Goal: Information Seeking & Learning: Learn about a topic

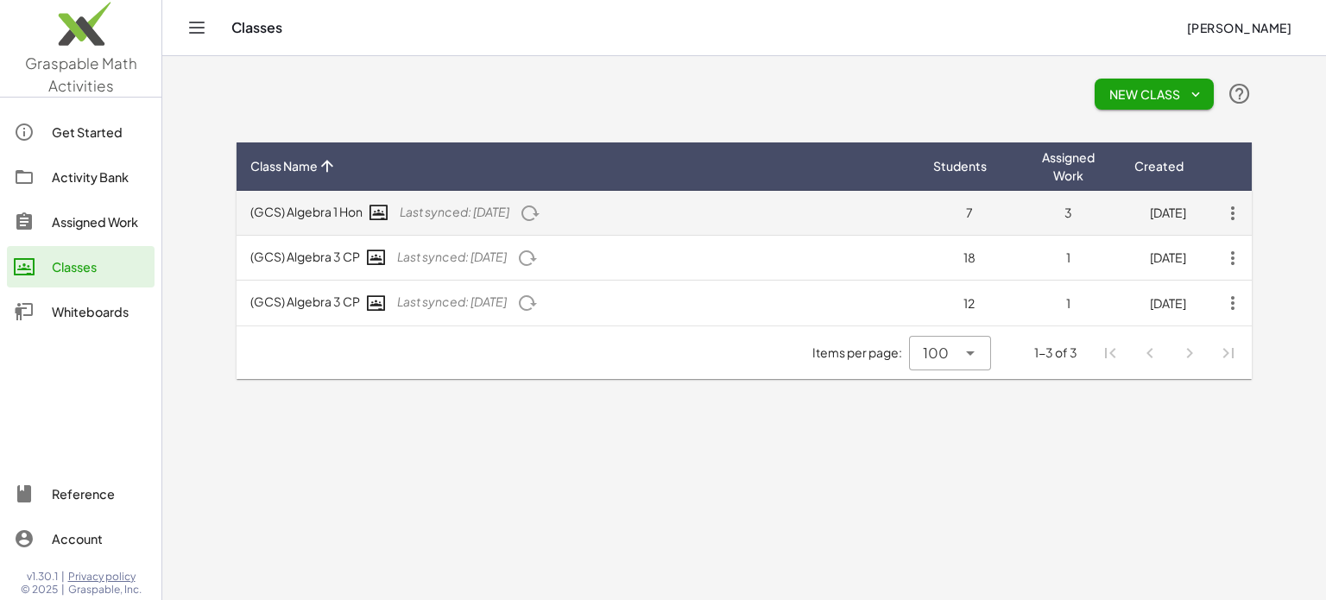
click at [1239, 210] on icon "button" at bounding box center [1232, 213] width 31 height 31
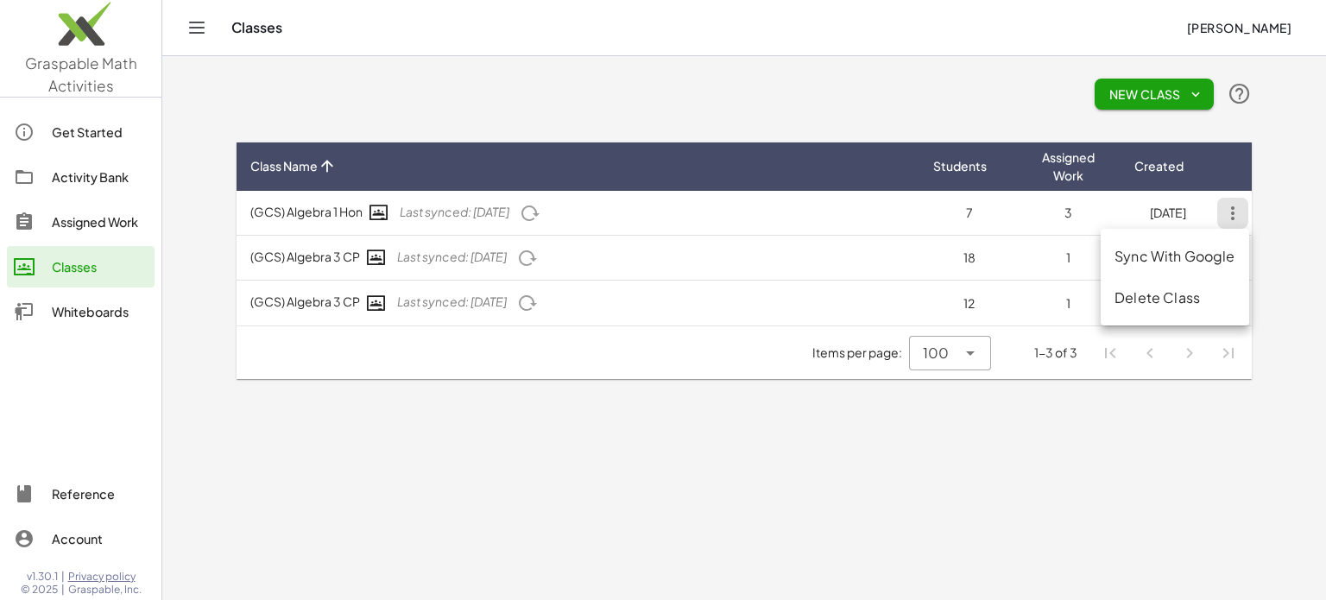
click at [1196, 294] on div "Delete Class" at bounding box center [1174, 297] width 120 height 21
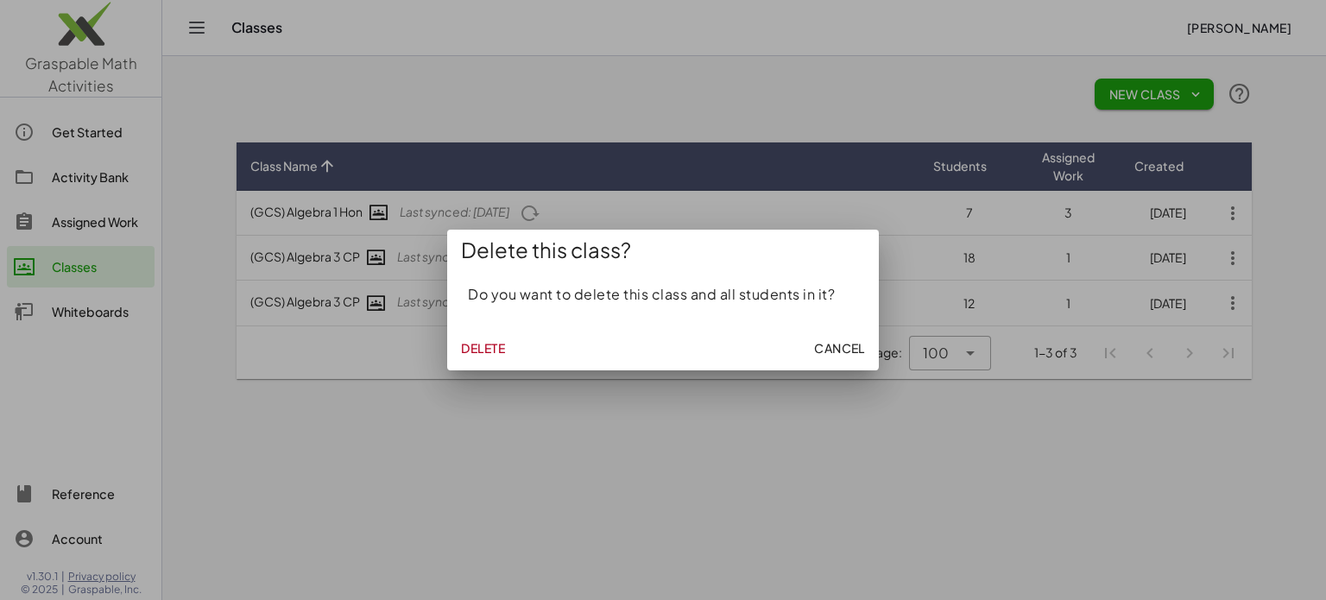
drag, startPoint x: 858, startPoint y: 342, endPoint x: 476, endPoint y: 351, distance: 381.6
click at [476, 351] on div "Delete Cancel" at bounding box center [663, 347] width 432 height 45
click at [476, 351] on span "Delete" at bounding box center [483, 348] width 44 height 16
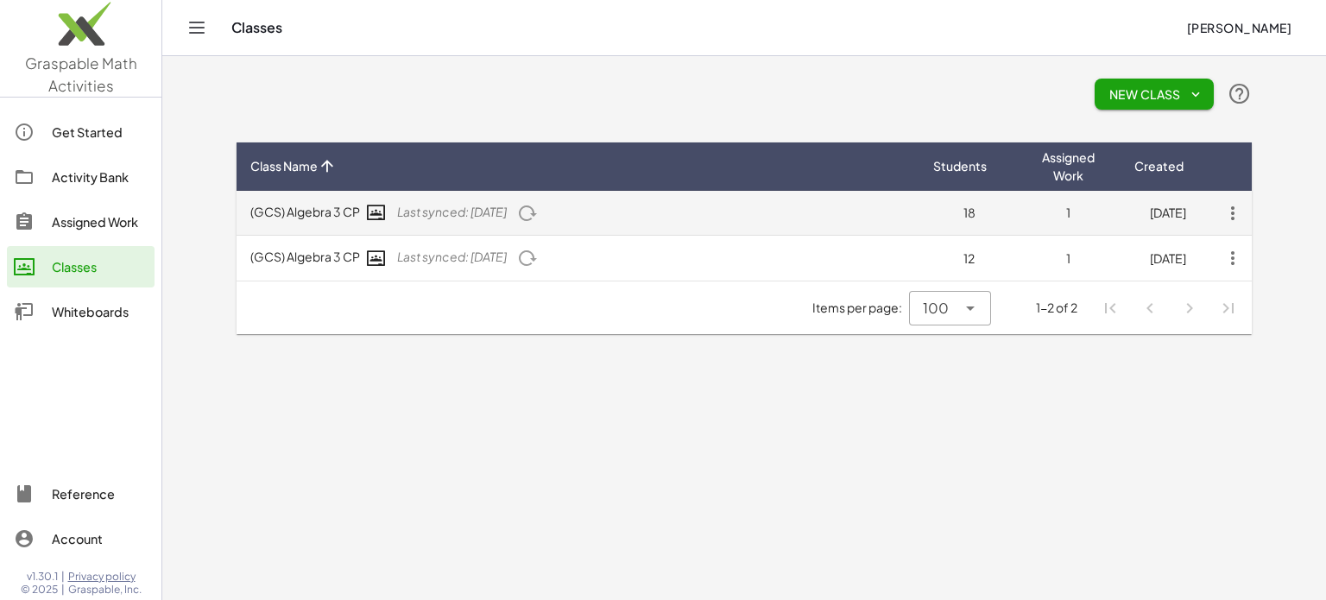
click at [1235, 222] on icon "button" at bounding box center [1232, 213] width 31 height 31
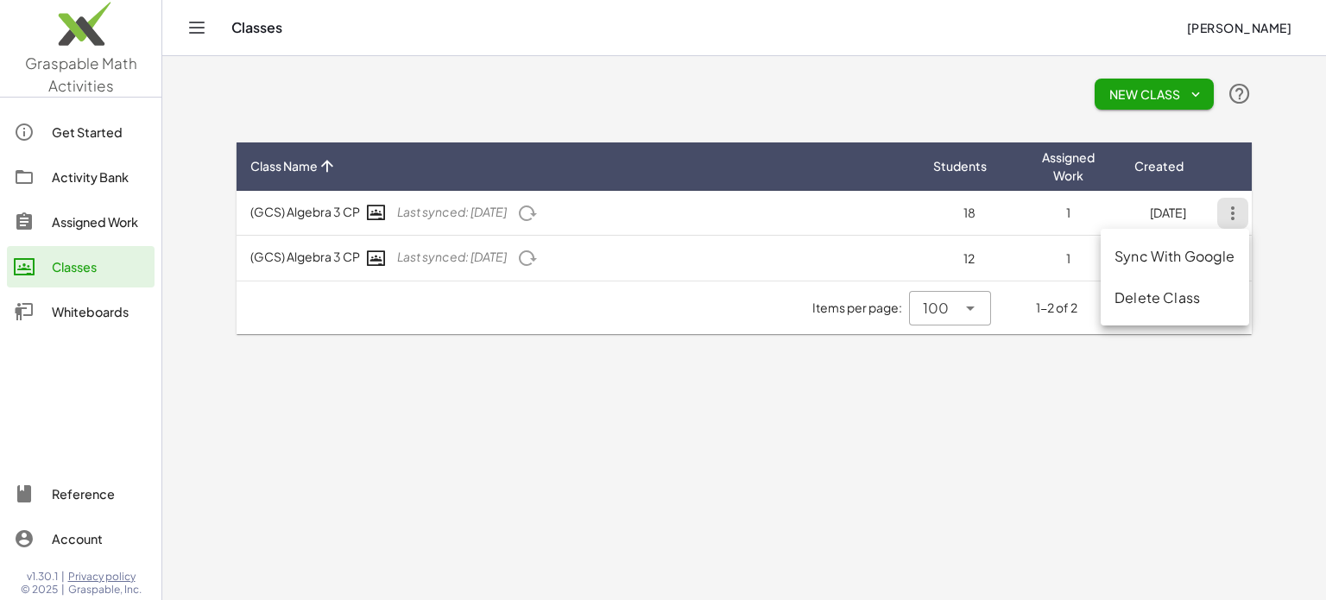
click at [1156, 302] on div "Delete Class" at bounding box center [1174, 297] width 120 height 21
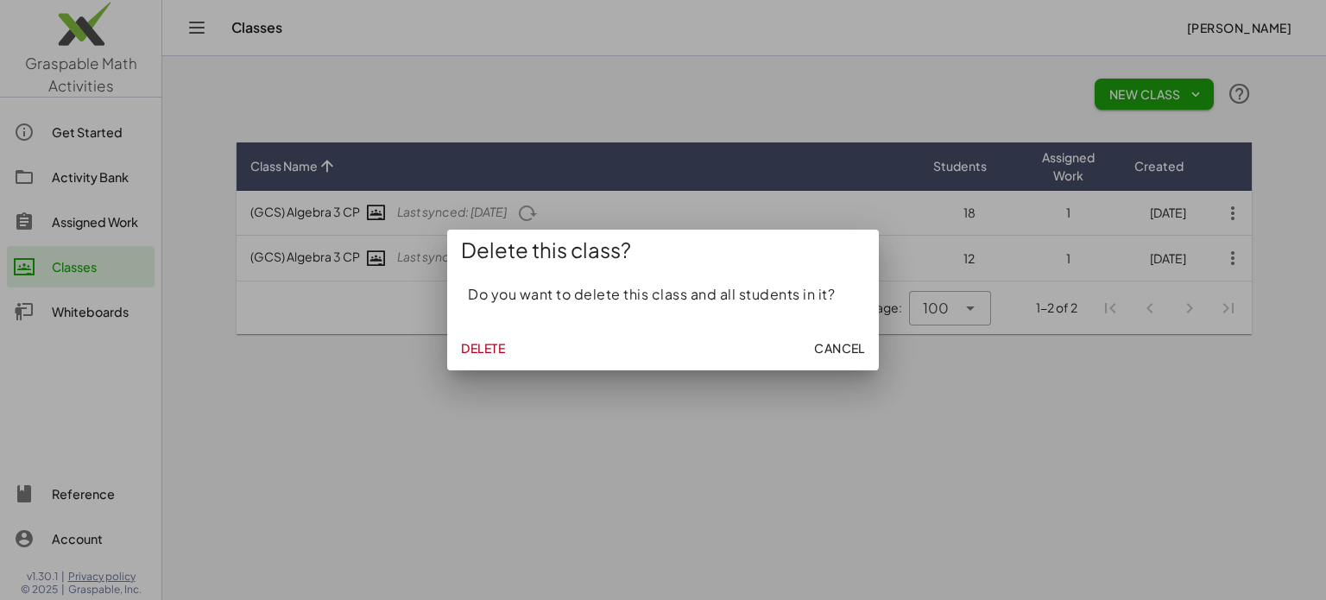
click at [461, 348] on span "Delete" at bounding box center [483, 348] width 44 height 16
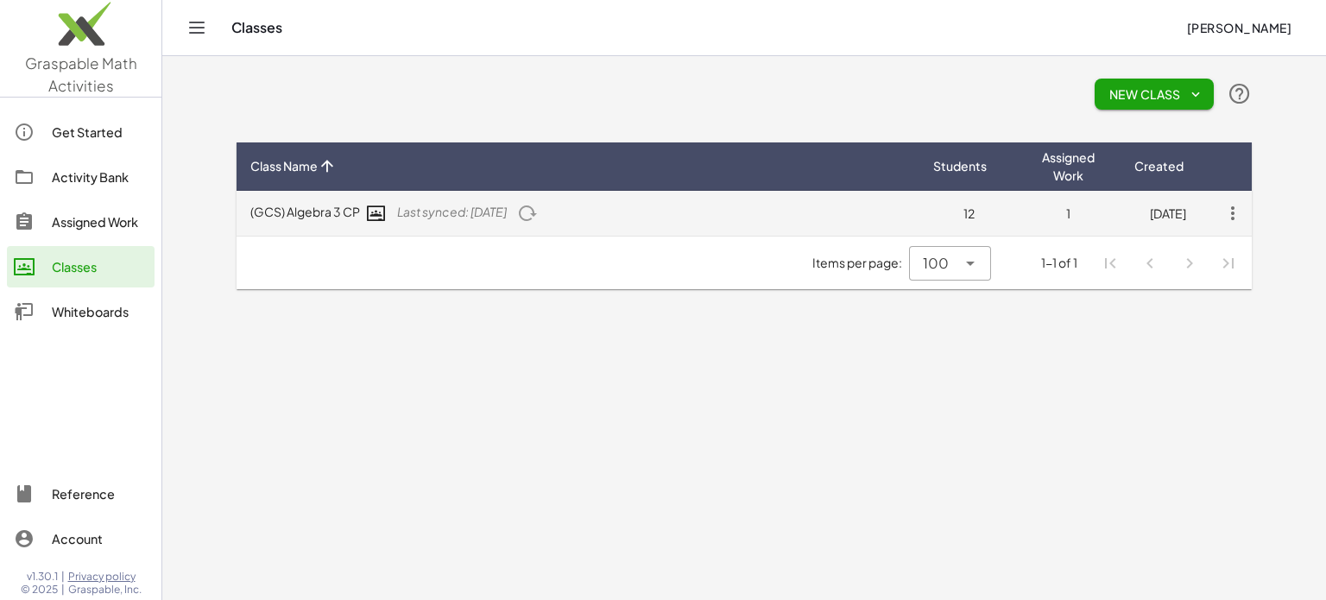
click at [1234, 207] on icon "button" at bounding box center [1232, 213] width 31 height 31
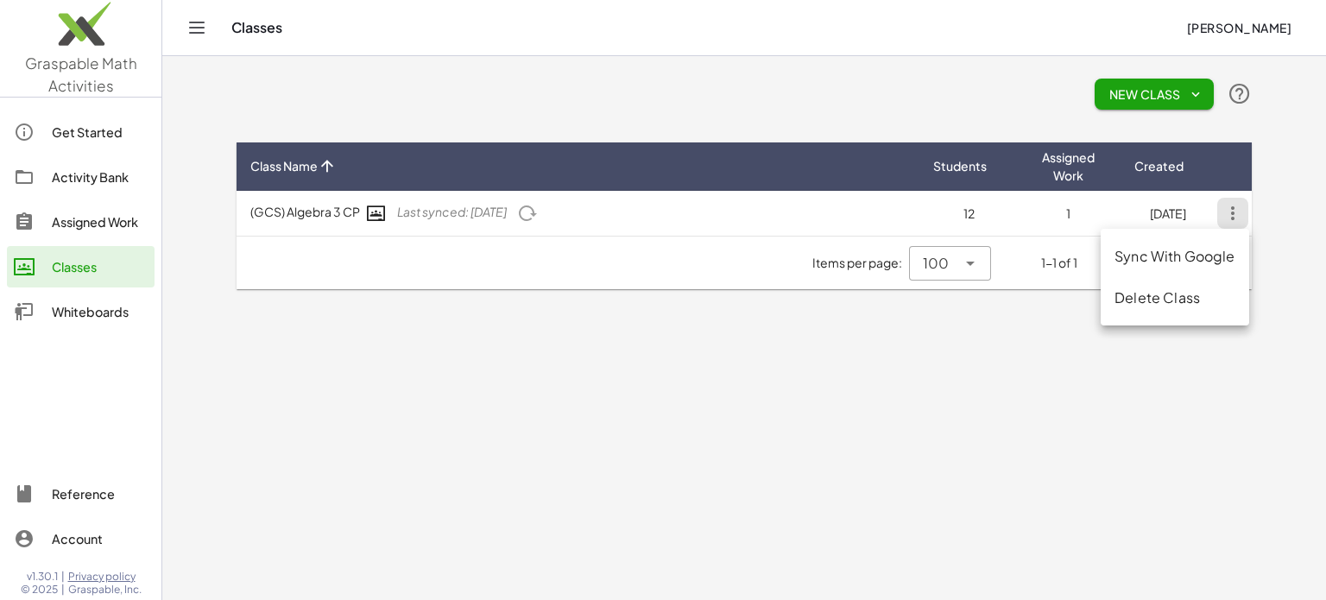
click at [1133, 293] on div "Delete Class" at bounding box center [1174, 297] width 120 height 21
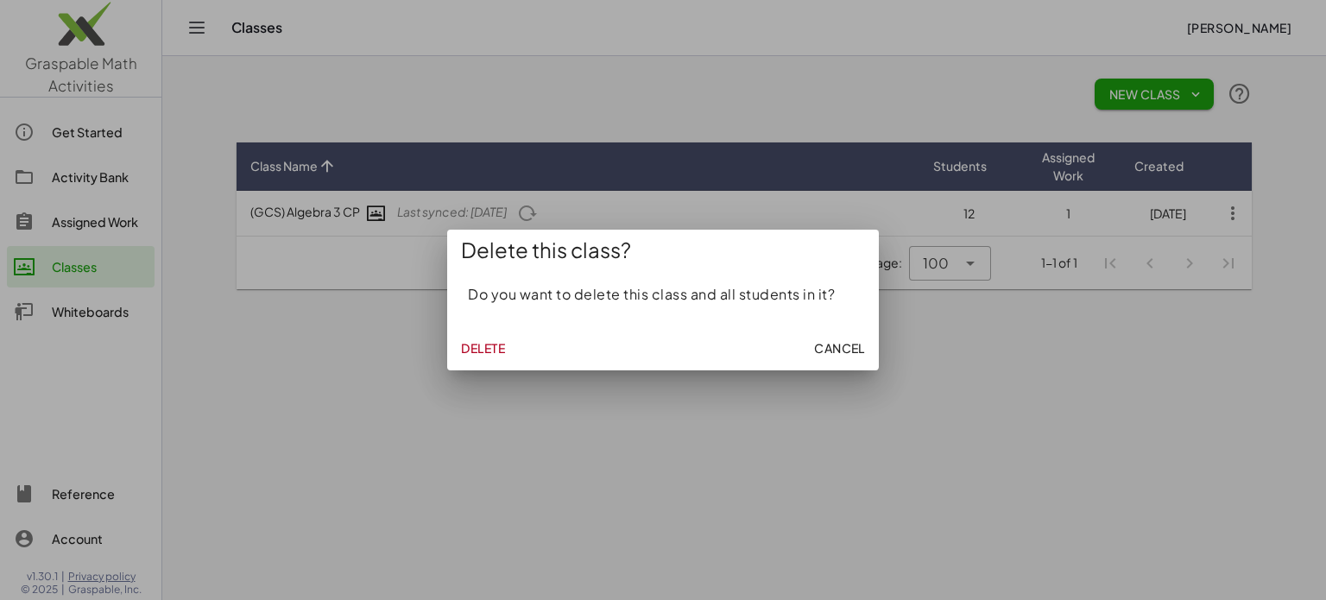
click at [518, 339] on div "Delete Cancel" at bounding box center [663, 347] width 432 height 45
click at [495, 347] on span "Delete" at bounding box center [483, 348] width 44 height 16
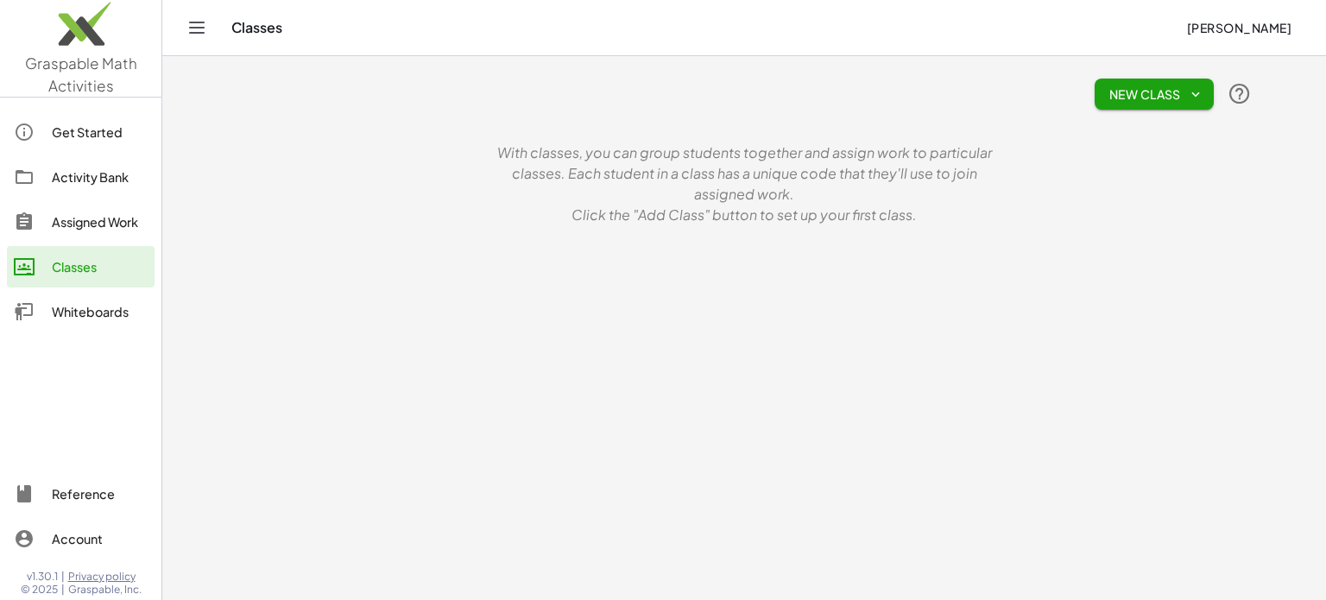
click at [1139, 118] on div "New Class" at bounding box center [743, 93] width 1015 height 55
click at [1222, 72] on div "New Class" at bounding box center [743, 93] width 1015 height 55
click at [1213, 82] on button "New Class" at bounding box center [1153, 94] width 119 height 31
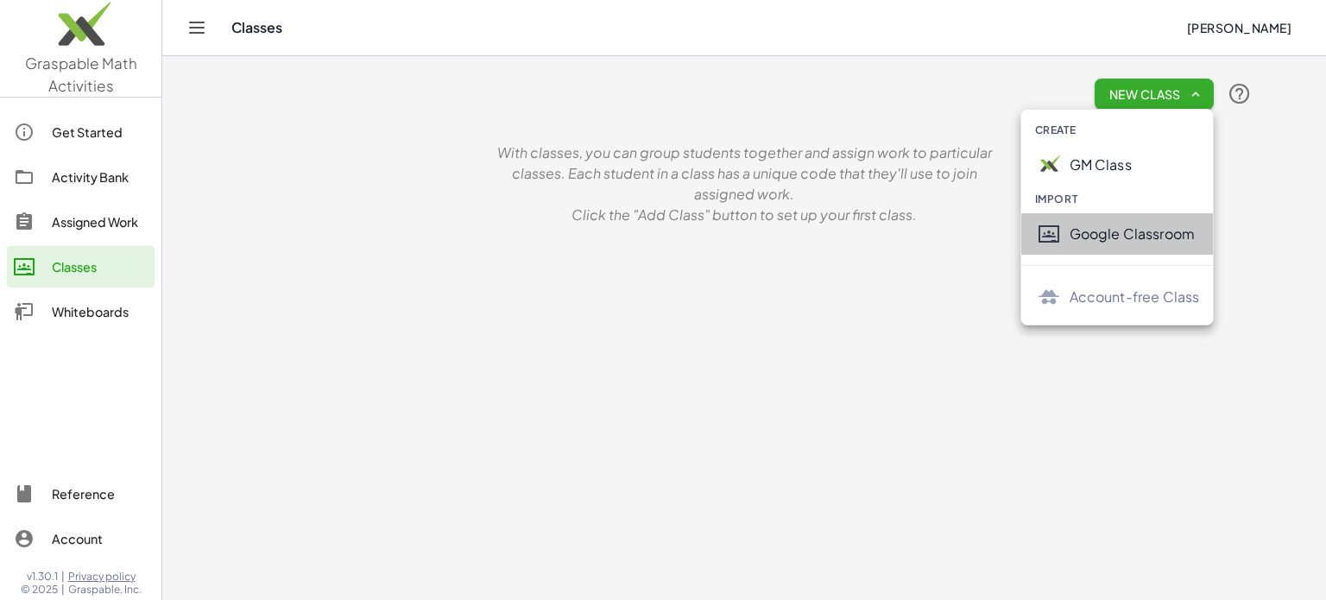
click at [1112, 227] on div "Google Classroom" at bounding box center [1134, 234] width 130 height 21
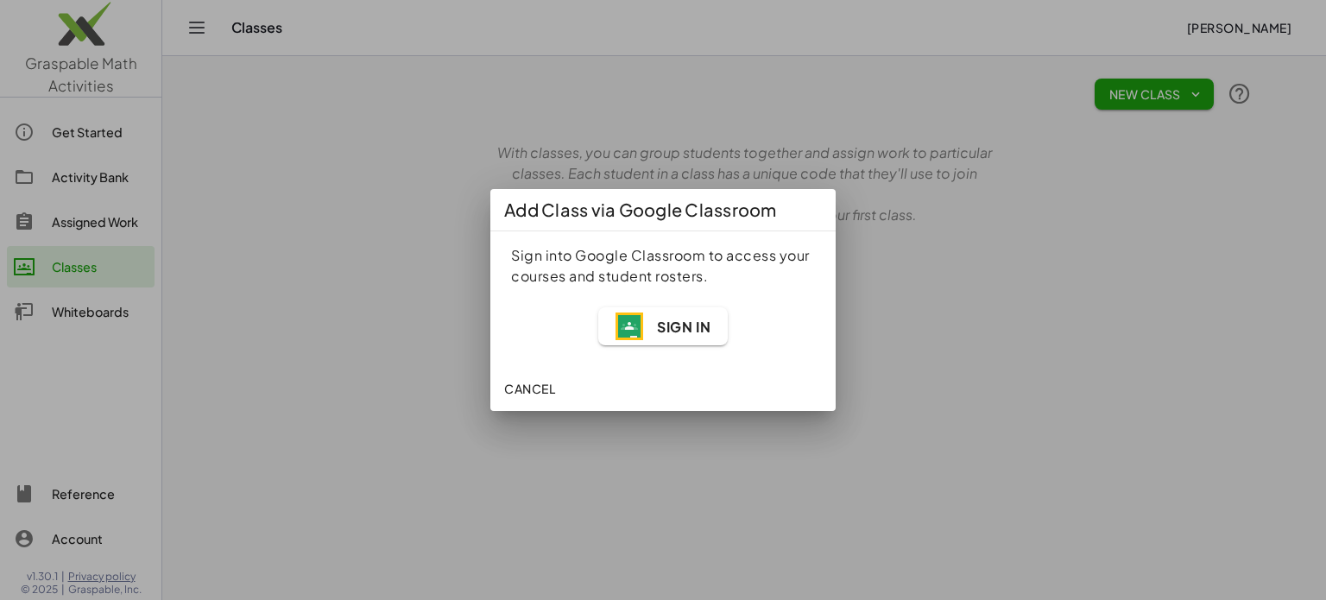
click at [669, 314] on span "Sign In" at bounding box center [662, 326] width 95 height 28
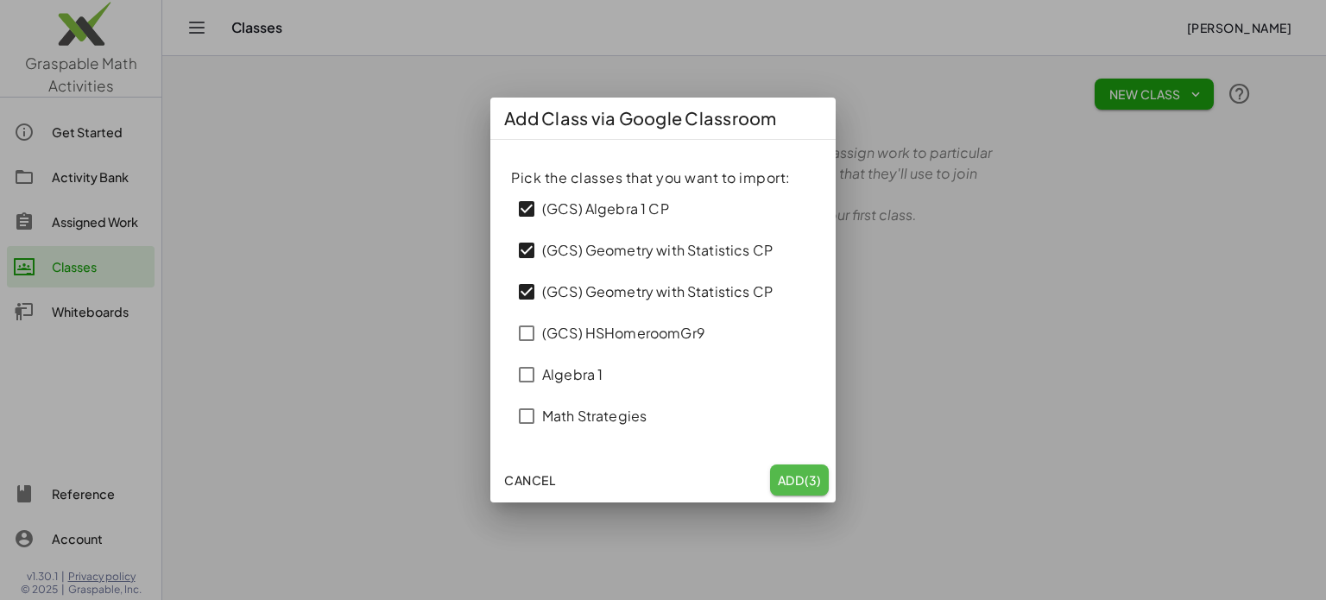
click at [817, 472] on span "(3)" at bounding box center [812, 480] width 18 height 16
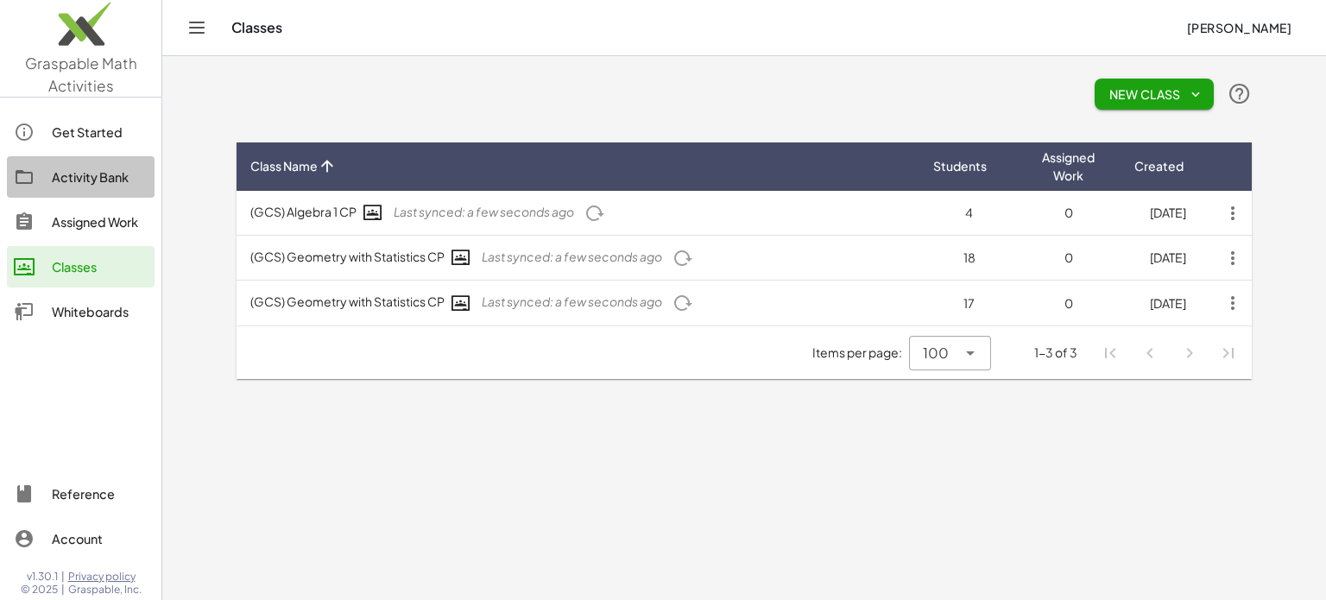
click at [90, 158] on link "Activity Bank" at bounding box center [81, 176] width 148 height 41
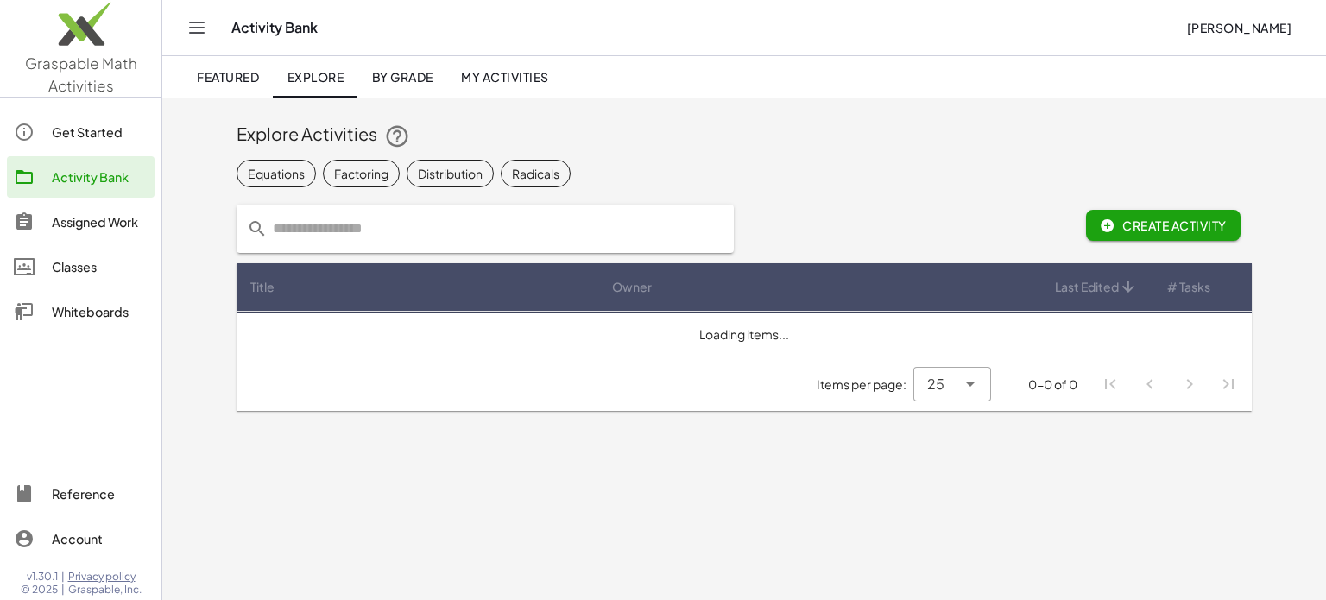
click at [91, 135] on div "Get Started" at bounding box center [100, 132] width 96 height 21
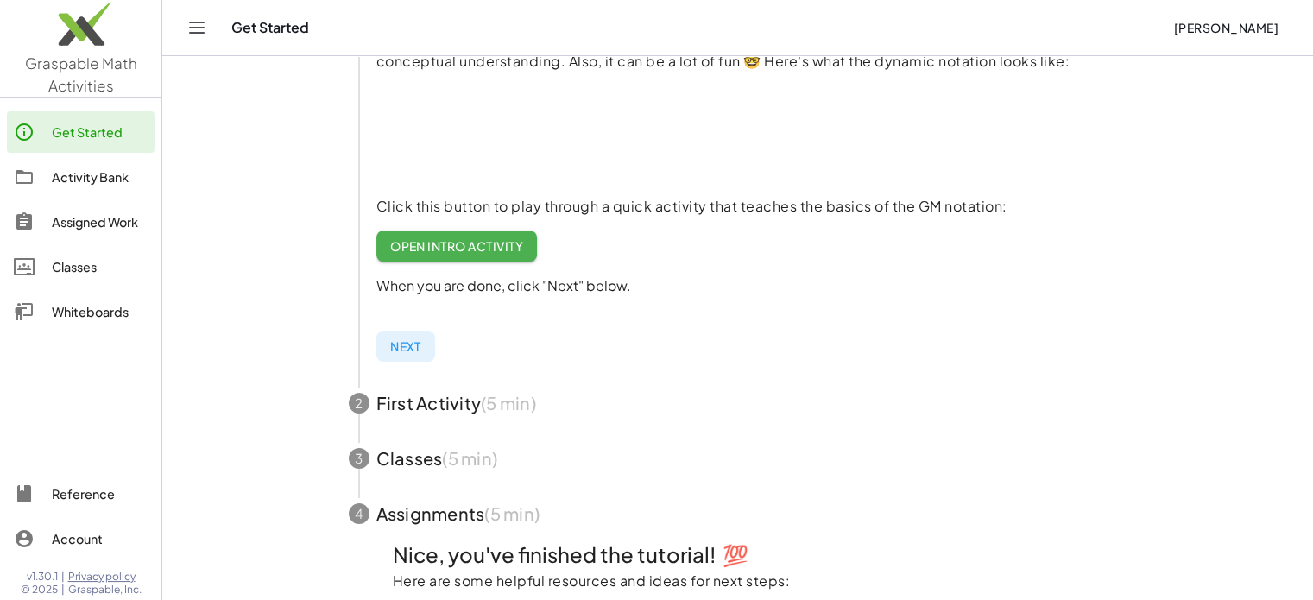
scroll to position [273, 0]
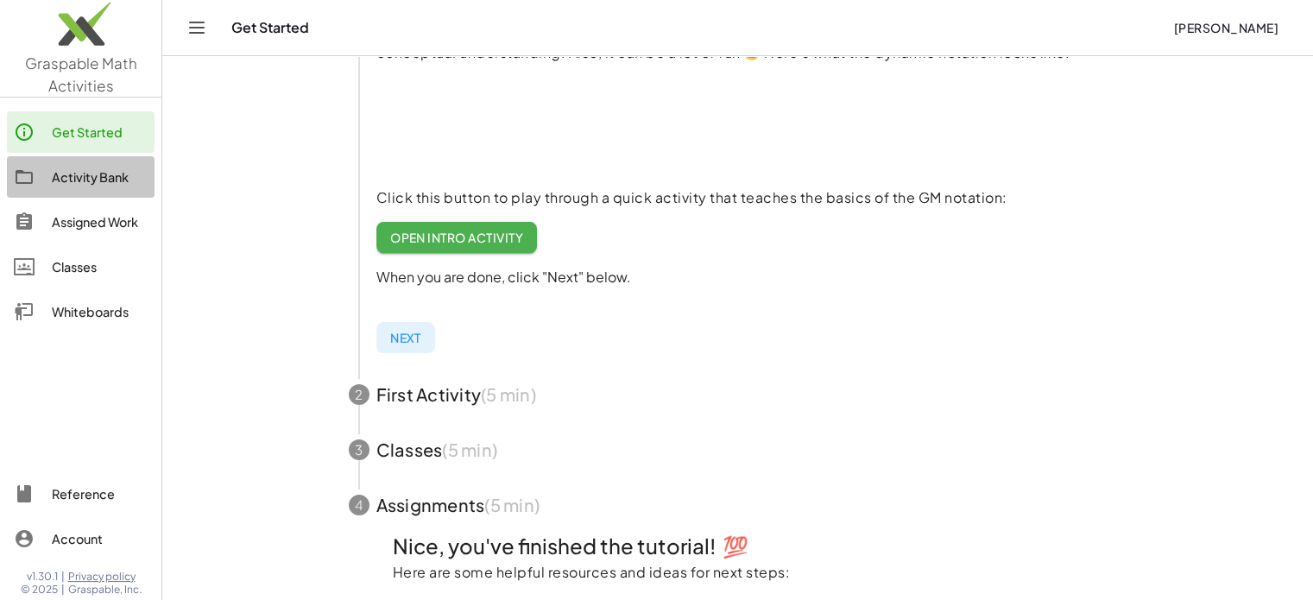
click at [69, 167] on div "Activity Bank" at bounding box center [100, 177] width 96 height 21
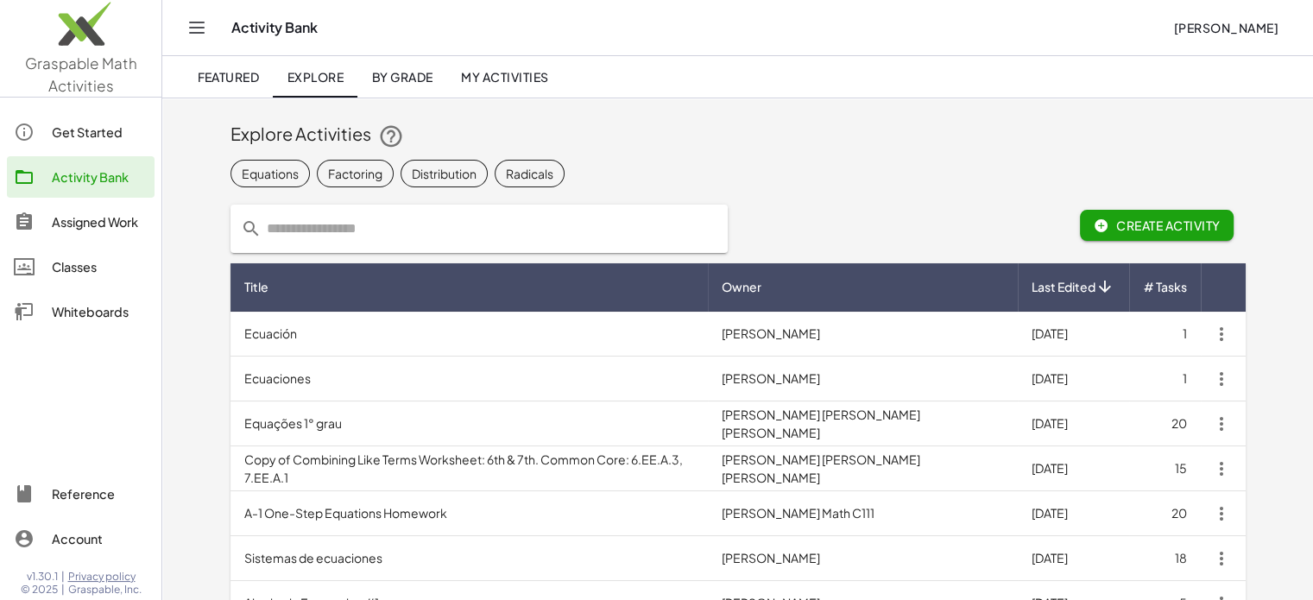
click at [380, 243] on input "text" at bounding box center [489, 229] width 456 height 48
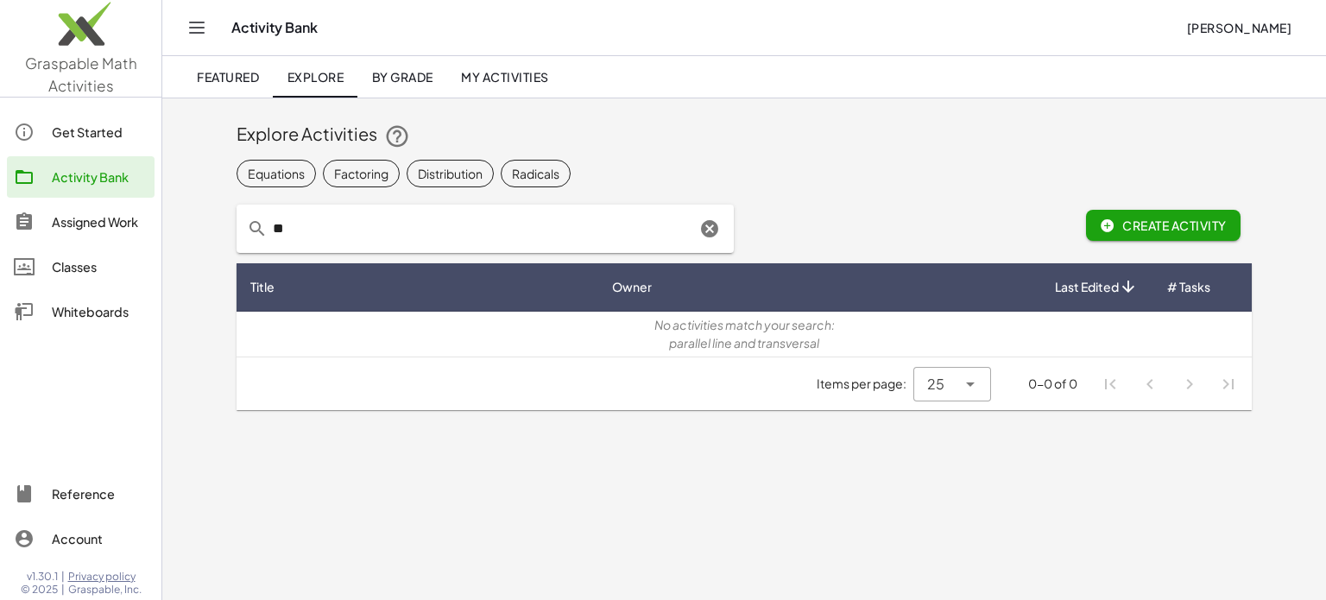
type input "*"
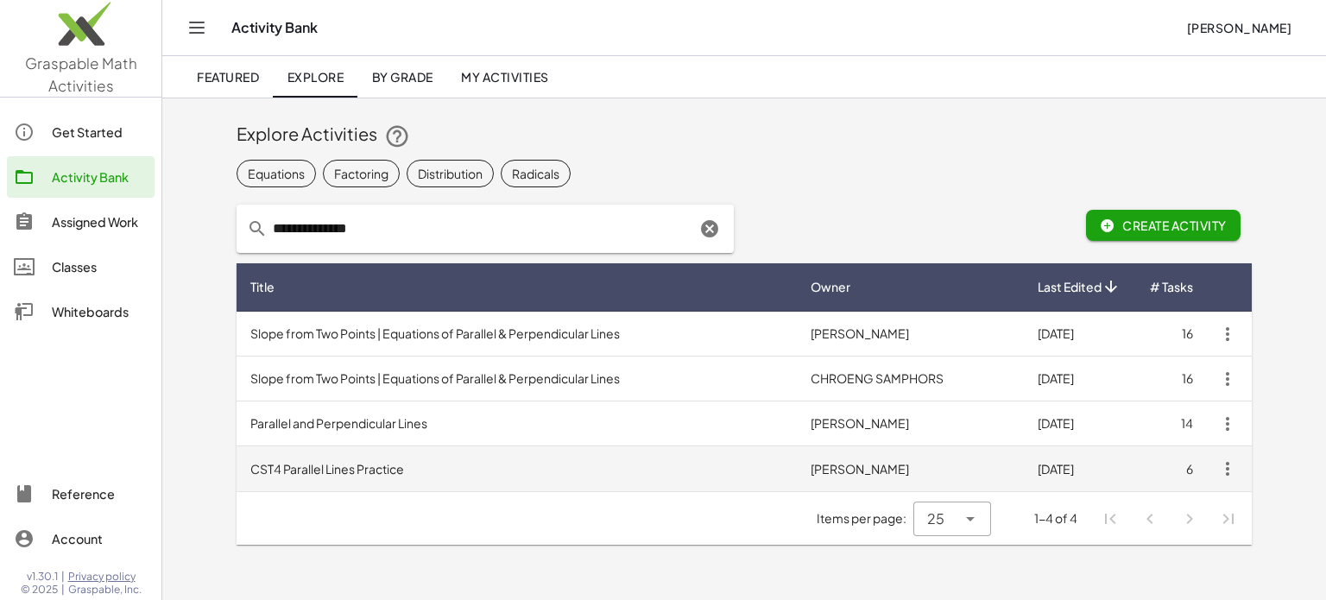
click at [401, 474] on td "CST4 Parallel Lines Practice" at bounding box center [516, 468] width 560 height 45
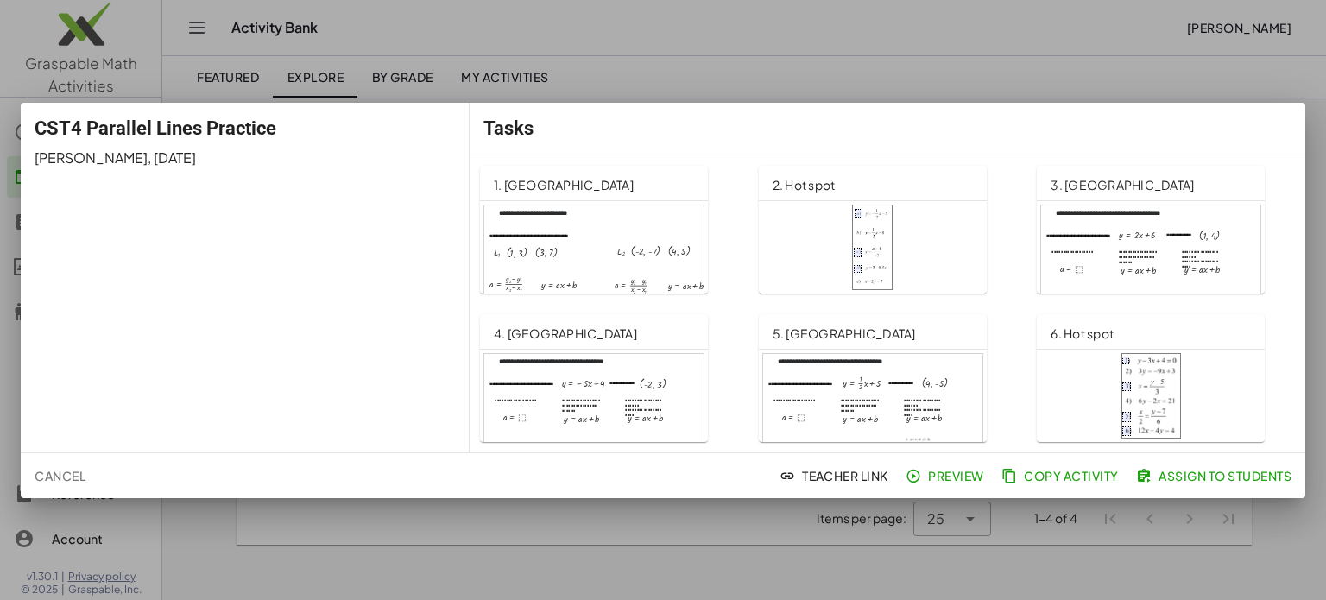
click at [1288, 79] on div at bounding box center [663, 300] width 1326 height 600
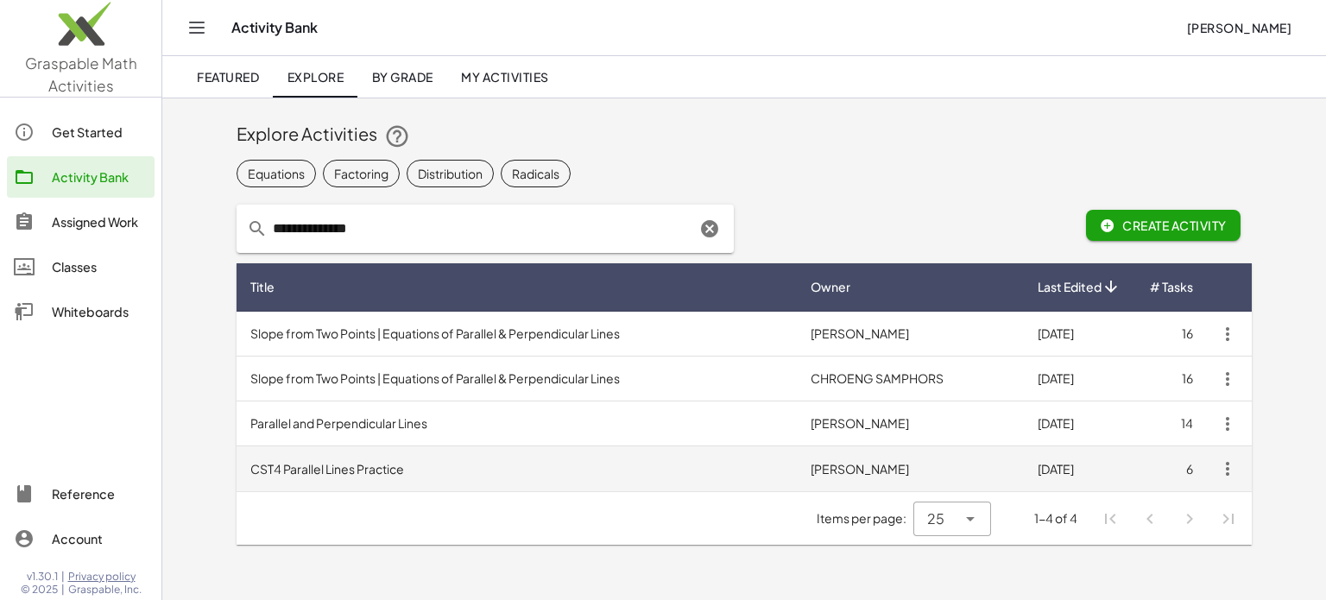
click at [387, 464] on td "CST4 Parallel Lines Practice" at bounding box center [516, 468] width 560 height 45
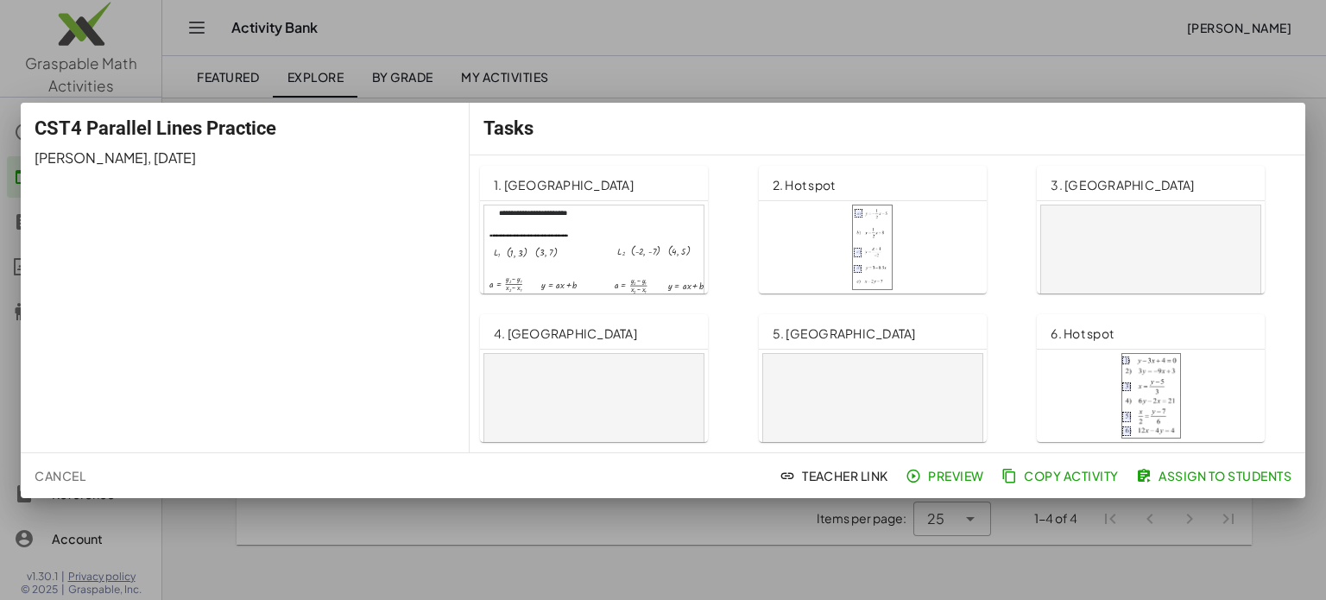
click at [330, 465] on div "Cancel Teacher Link Preview Copy Activity Assign to Students" at bounding box center [663, 475] width 1284 height 45
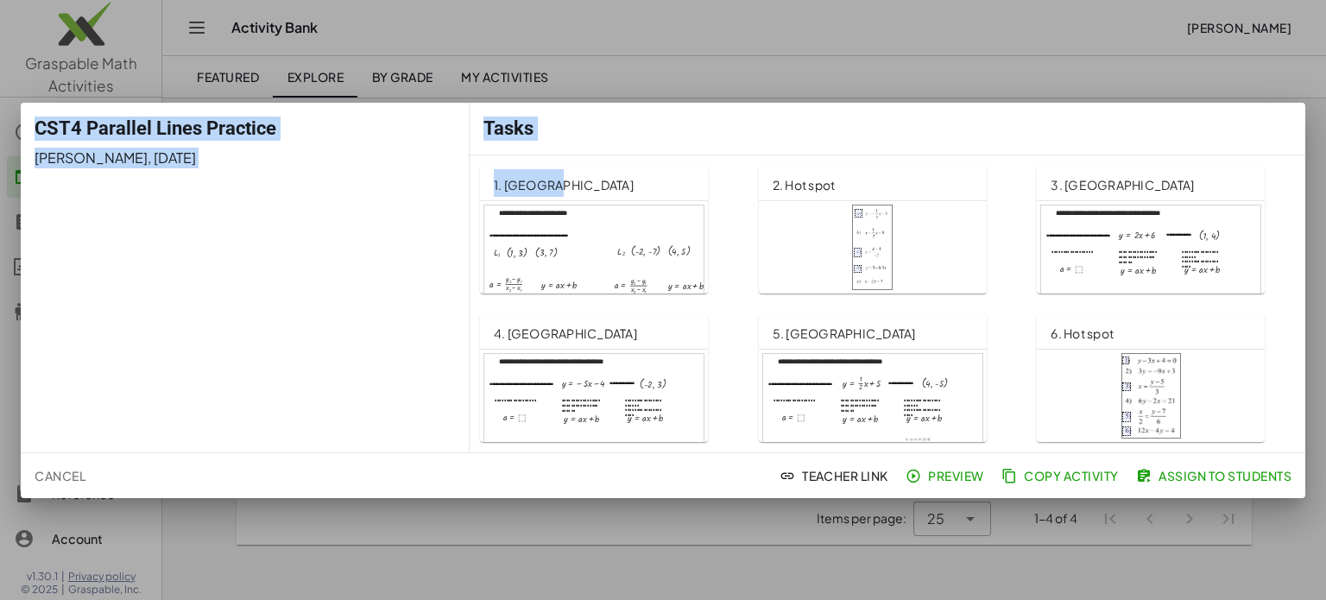
drag, startPoint x: 1325, startPoint y: 138, endPoint x: 702, endPoint y: 192, distance: 624.6
click at [702, 192] on div "**********" at bounding box center [663, 300] width 1326 height 600
click at [770, 114] on div "Tasks" at bounding box center [886, 129] width 835 height 52
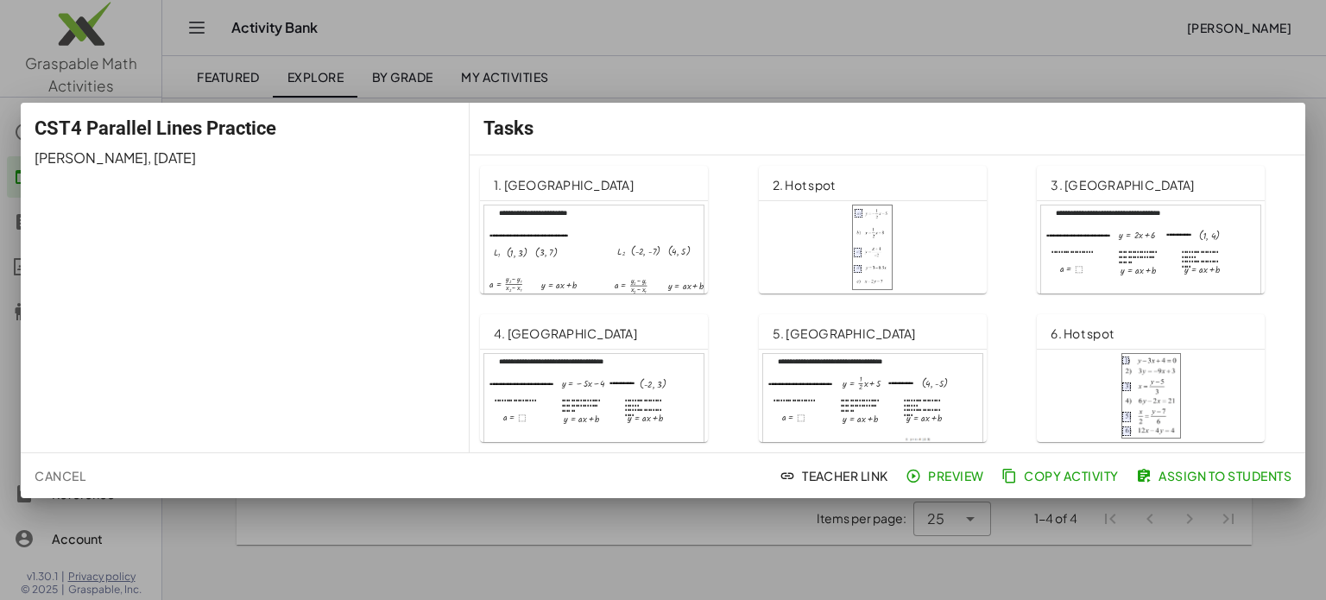
click at [71, 470] on span "Cancel" at bounding box center [60, 476] width 51 height 16
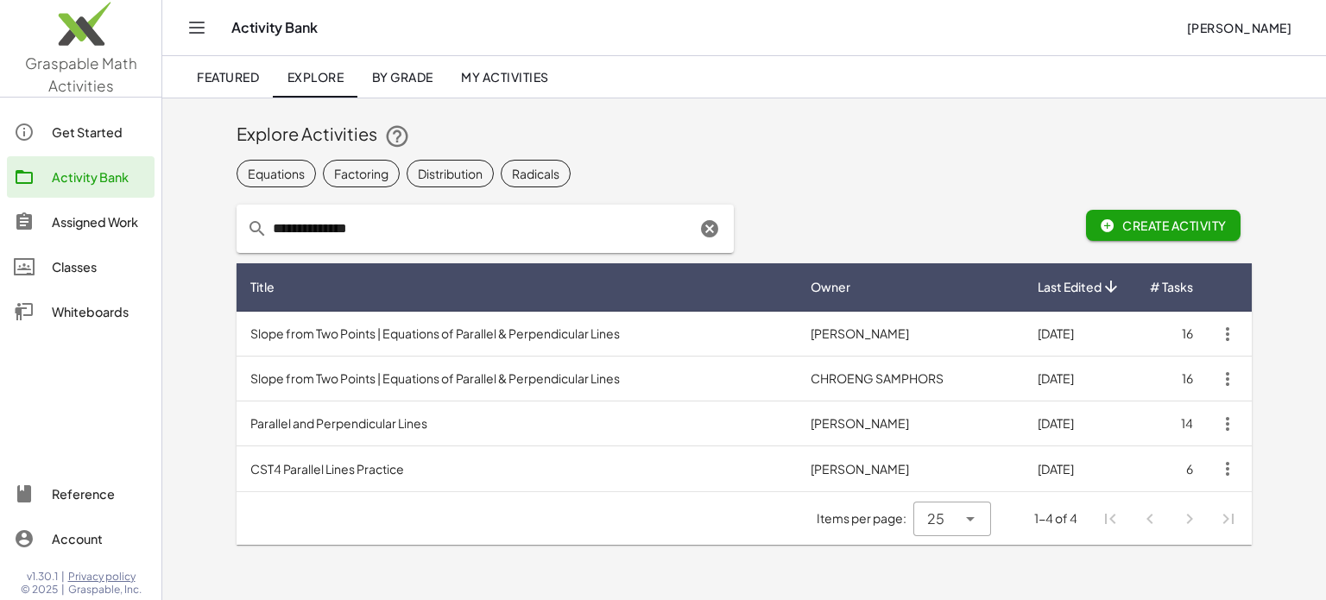
click at [418, 243] on input "**********" at bounding box center [482, 229] width 428 height 48
type input "*"
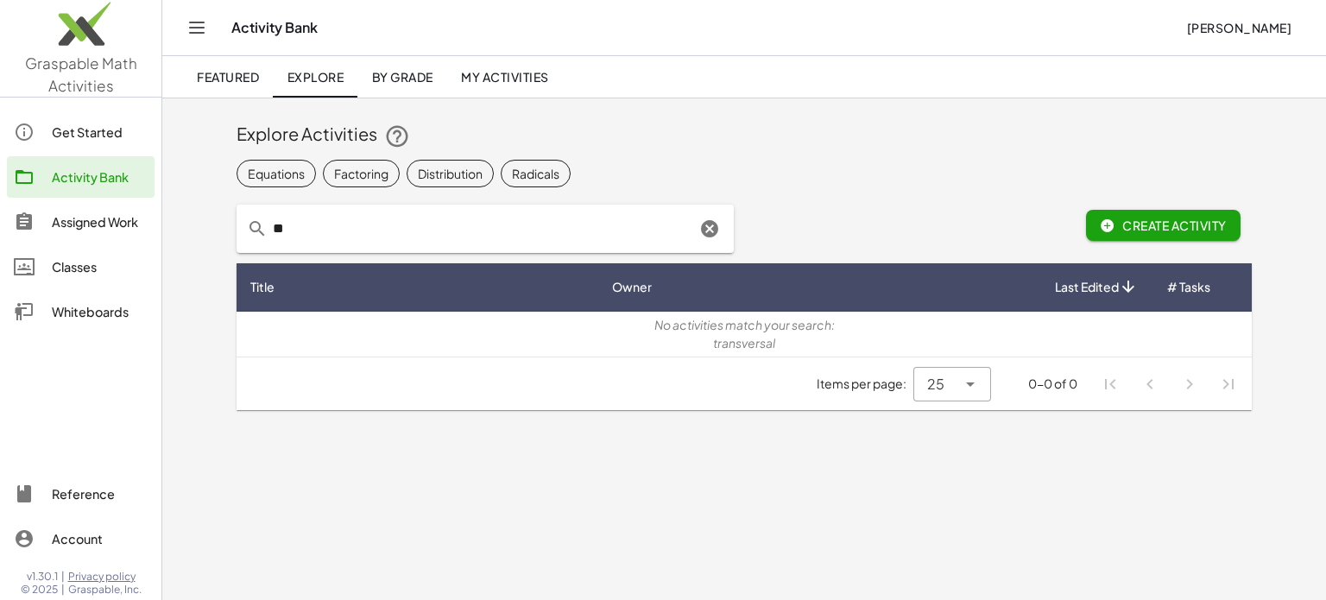
type input "*"
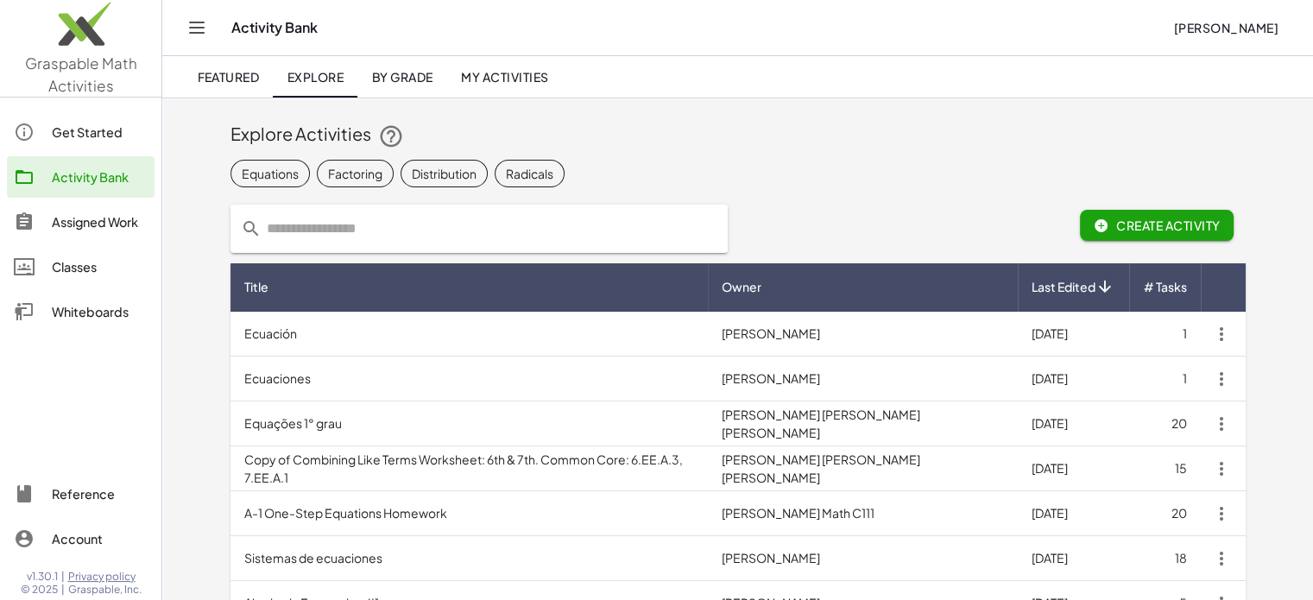
click at [394, 77] on span "By Grade" at bounding box center [401, 77] width 61 height 16
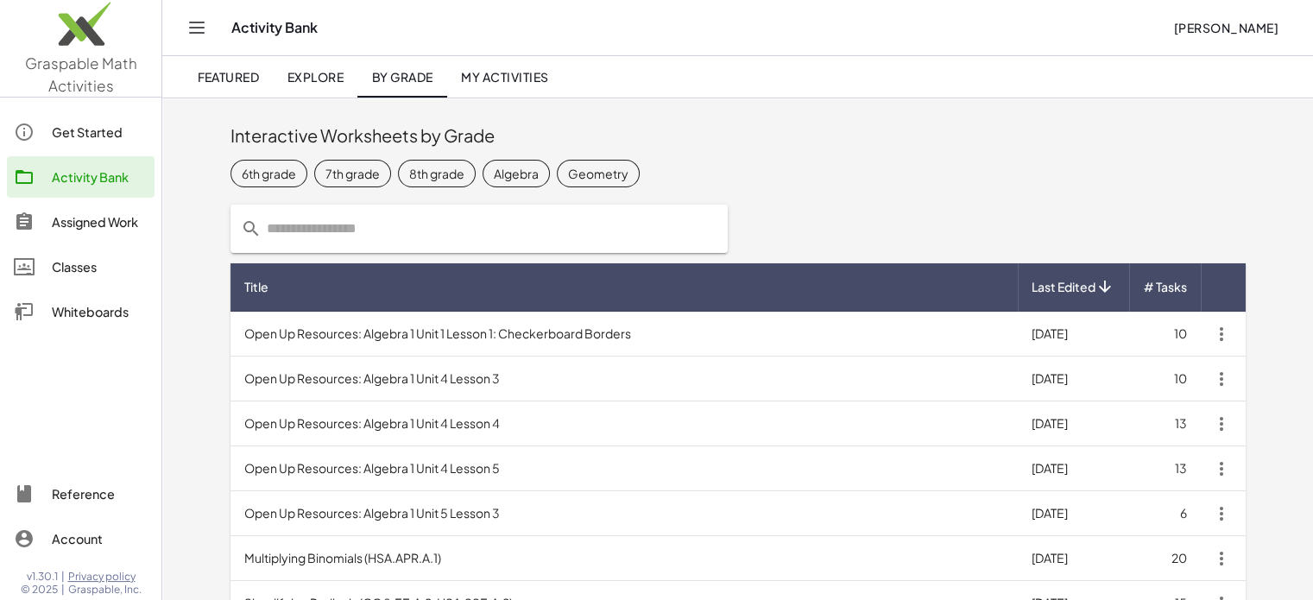
click at [251, 69] on span "Featured" at bounding box center [228, 77] width 62 height 16
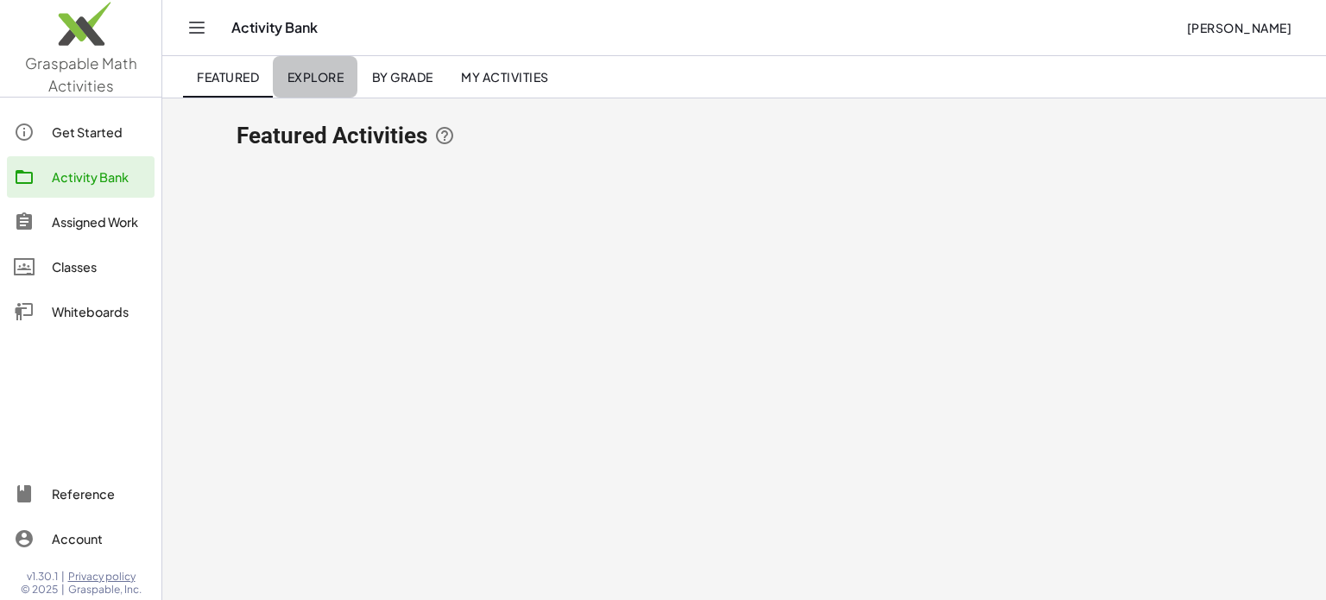
click at [318, 69] on span "Explore" at bounding box center [315, 77] width 57 height 16
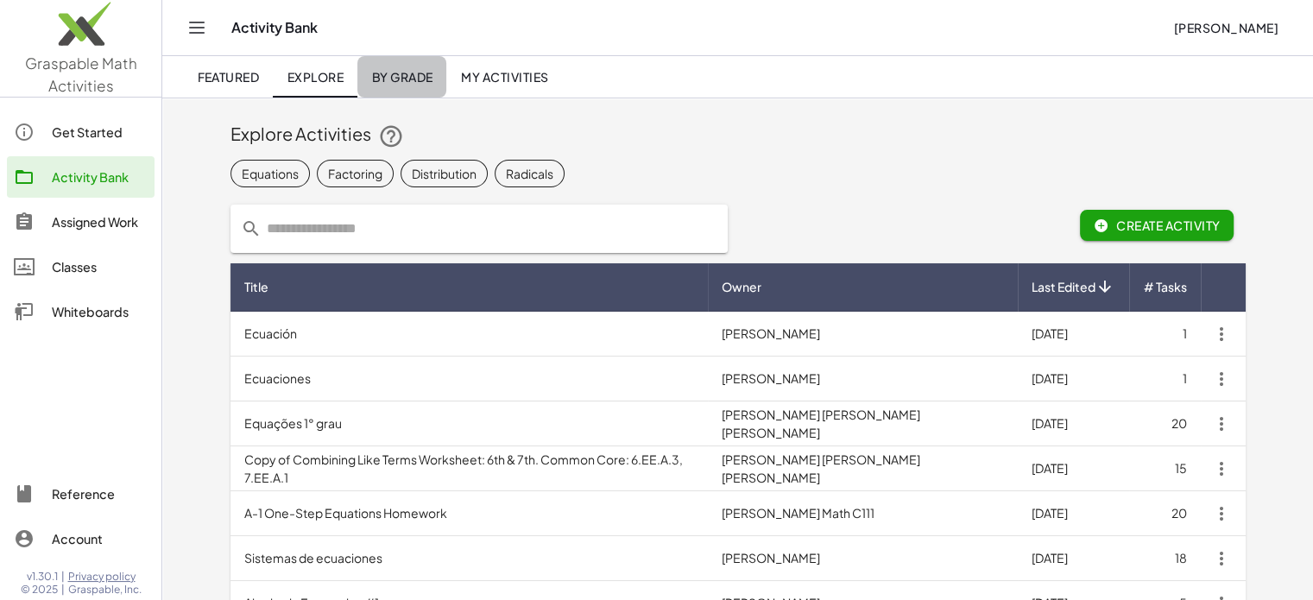
click at [397, 68] on link "By Grade" at bounding box center [401, 76] width 89 height 41
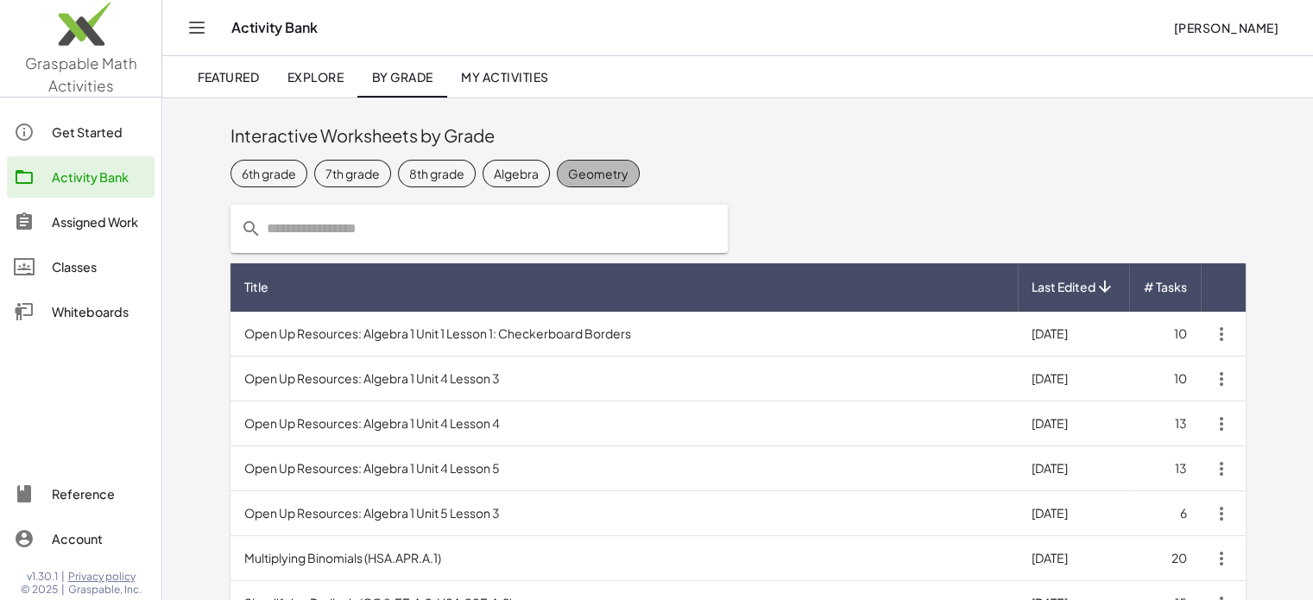
click at [594, 166] on div "Geometry" at bounding box center [598, 173] width 60 height 18
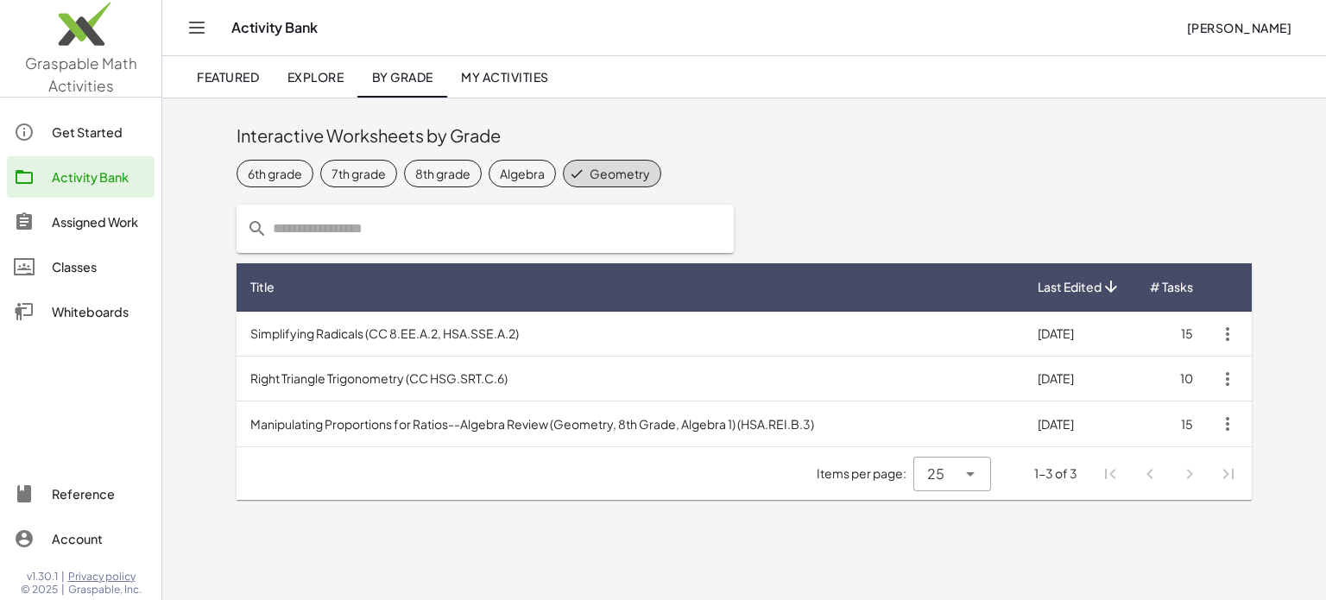
click at [496, 74] on span "My Activities" at bounding box center [505, 77] width 88 height 16
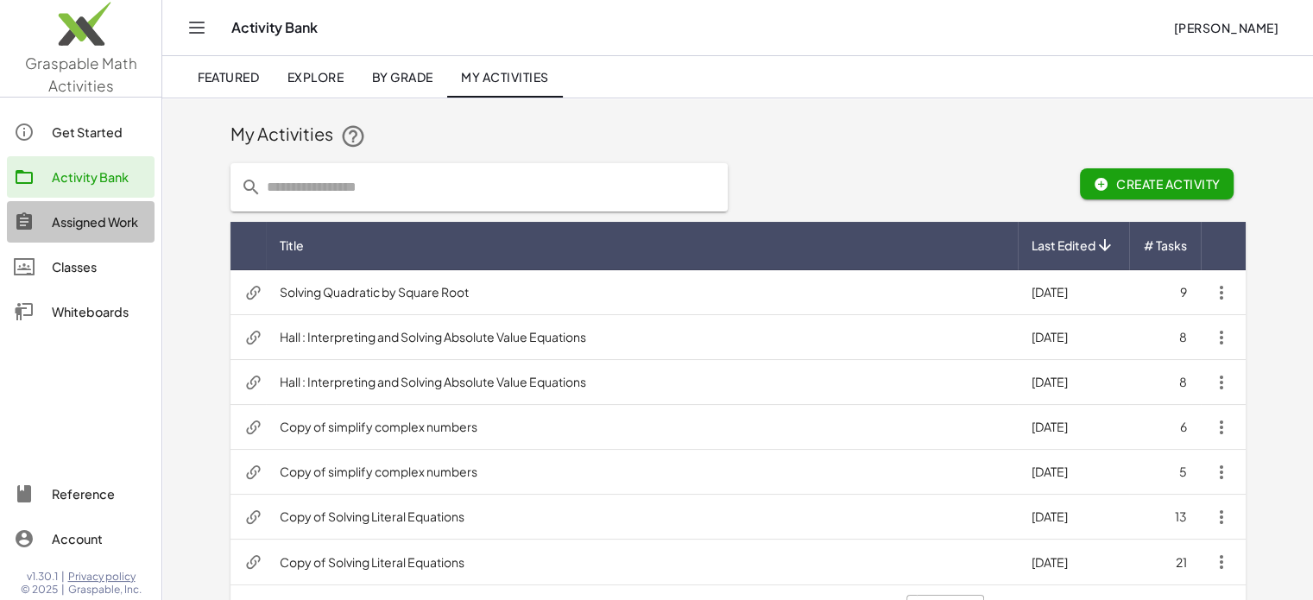
click at [99, 214] on div "Assigned Work" at bounding box center [100, 221] width 96 height 21
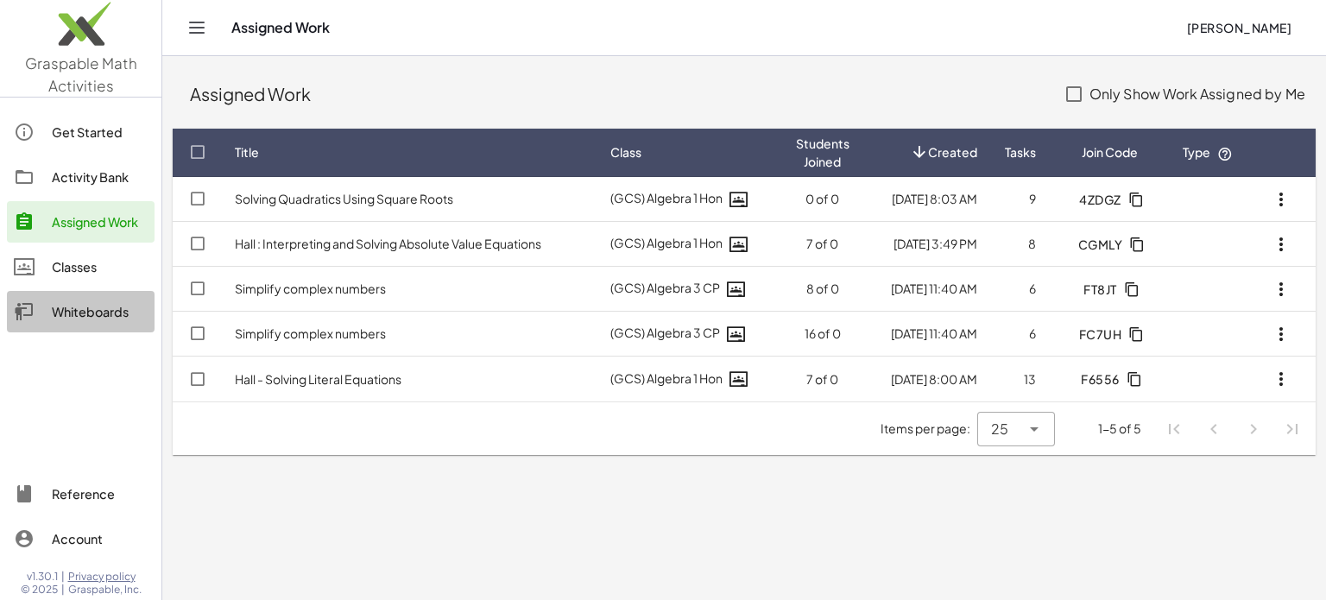
click at [84, 313] on div "Whiteboards" at bounding box center [100, 311] width 96 height 21
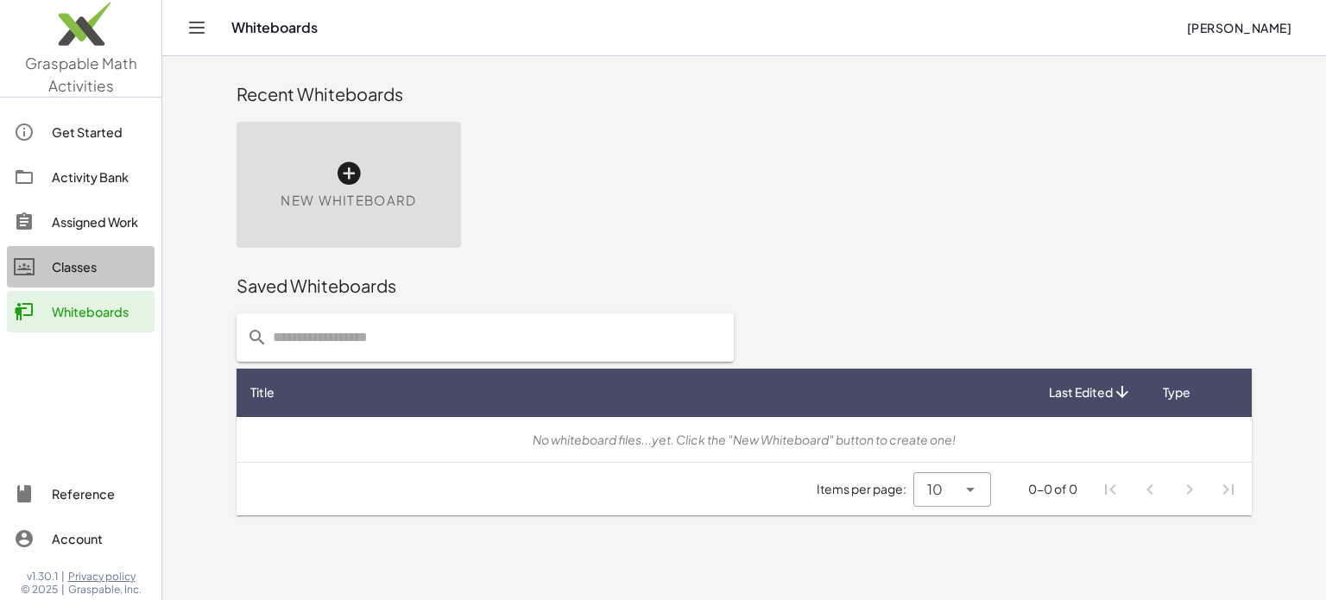
click at [80, 267] on div "Classes" at bounding box center [100, 266] width 96 height 21
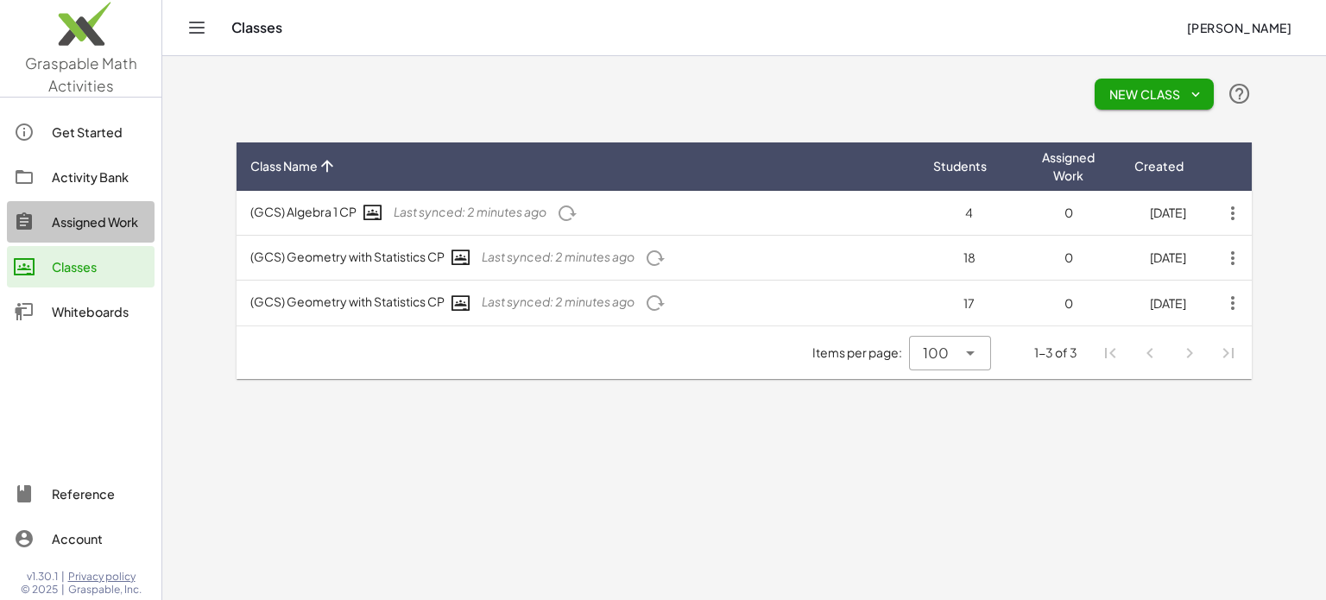
click at [87, 231] on div "Assigned Work" at bounding box center [100, 221] width 96 height 21
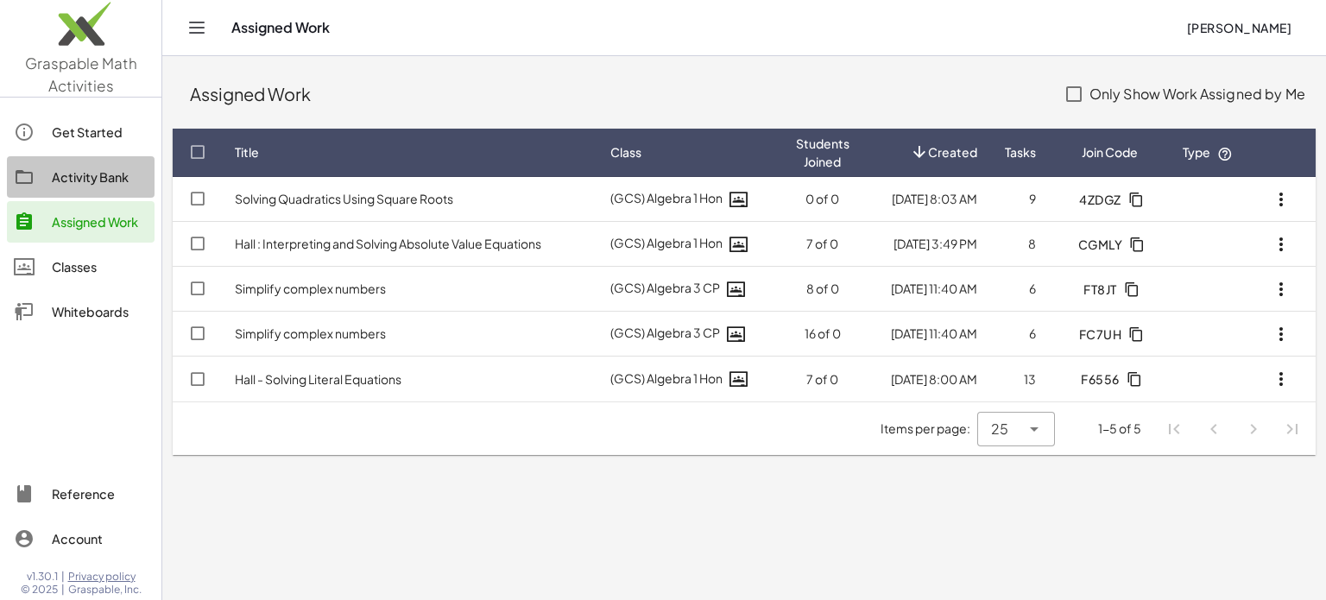
click at [90, 185] on div "Activity Bank" at bounding box center [100, 177] width 96 height 21
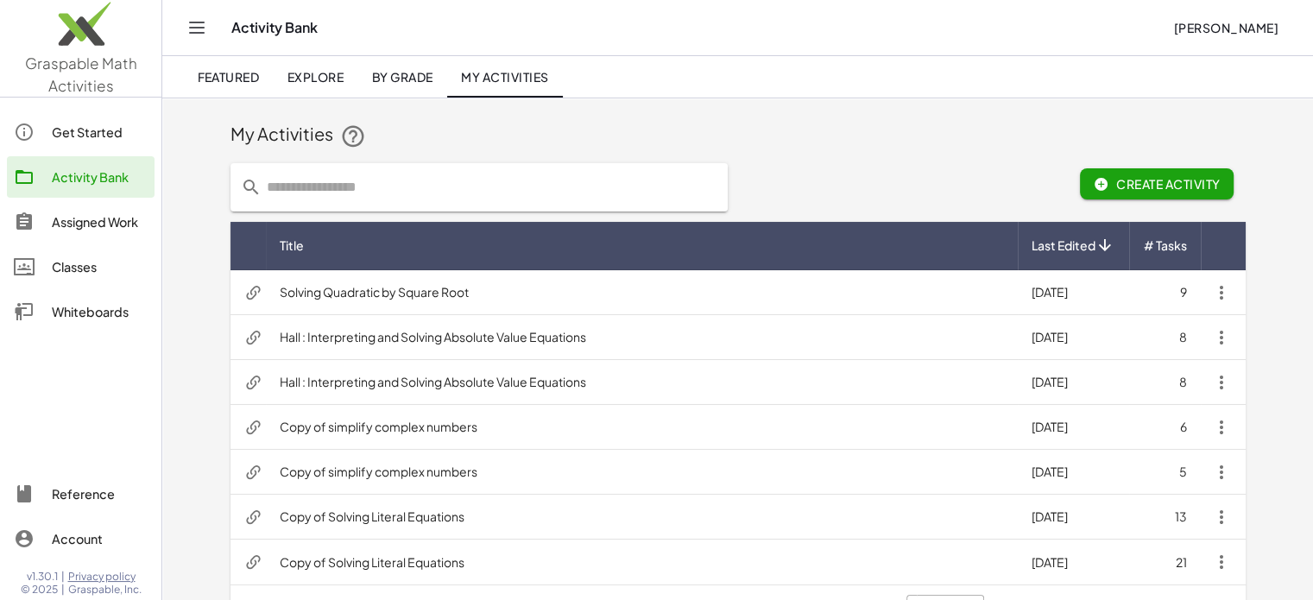
click at [220, 12] on div "Activity Bank [PERSON_NAME]" at bounding box center [737, 27] width 1109 height 55
click at [211, 18] on div "Activity Bank [PERSON_NAME]" at bounding box center [737, 27] width 1109 height 55
click at [204, 22] on icon "Toggle navigation" at bounding box center [196, 27] width 21 height 21
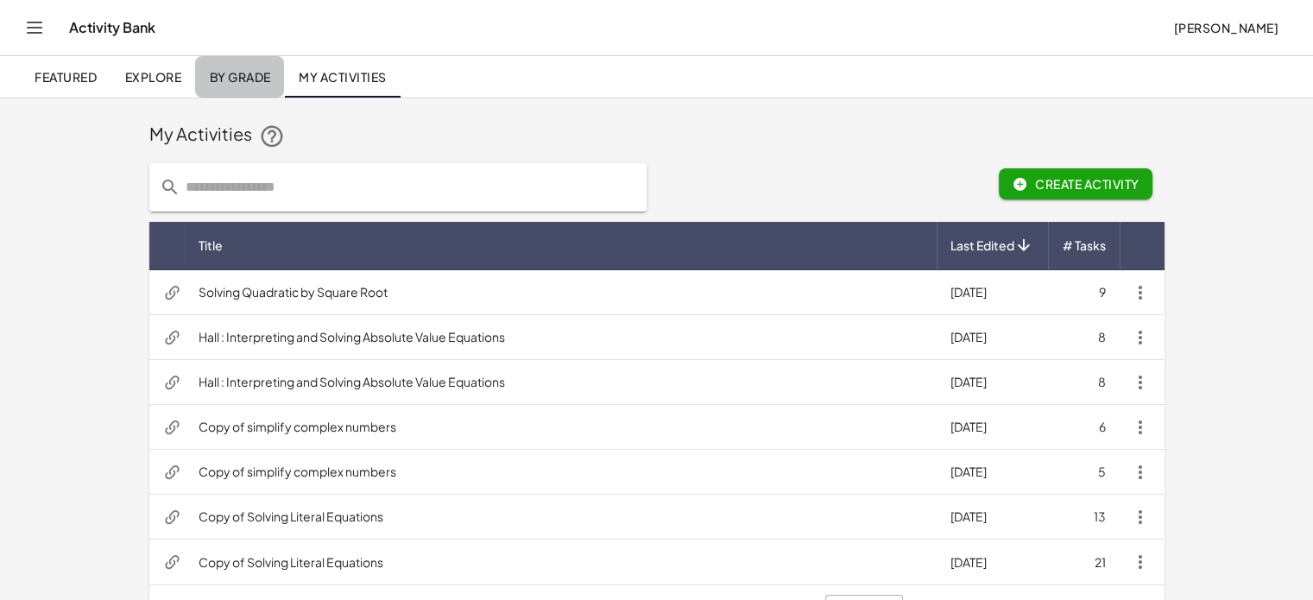
click at [255, 96] on link "By Grade" at bounding box center [239, 76] width 89 height 41
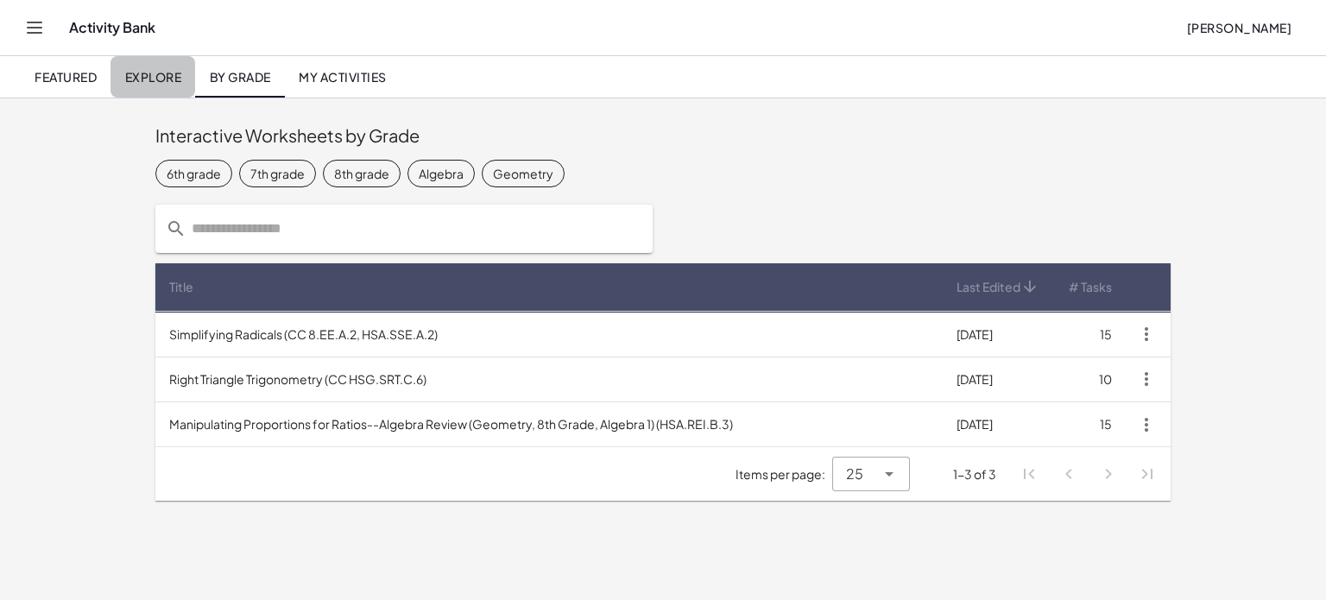
click at [181, 75] on span "Explore" at bounding box center [152, 77] width 57 height 16
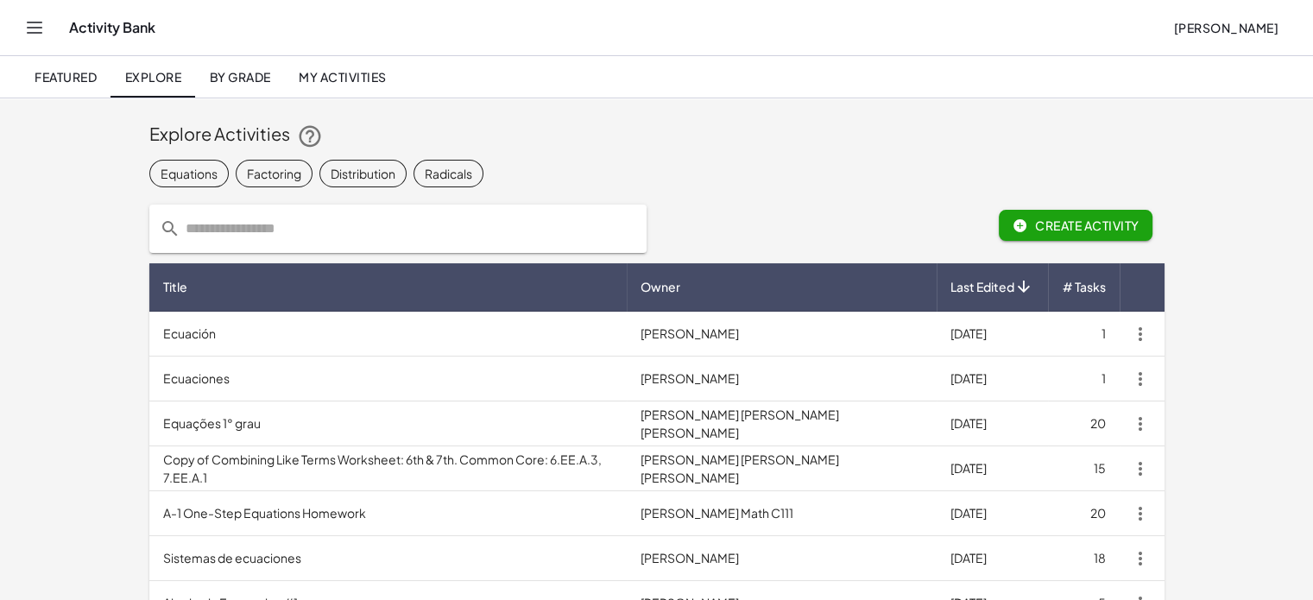
click at [320, 218] on input "text" at bounding box center [408, 229] width 456 height 48
type input "**********"
